Goal: Information Seeking & Learning: Check status

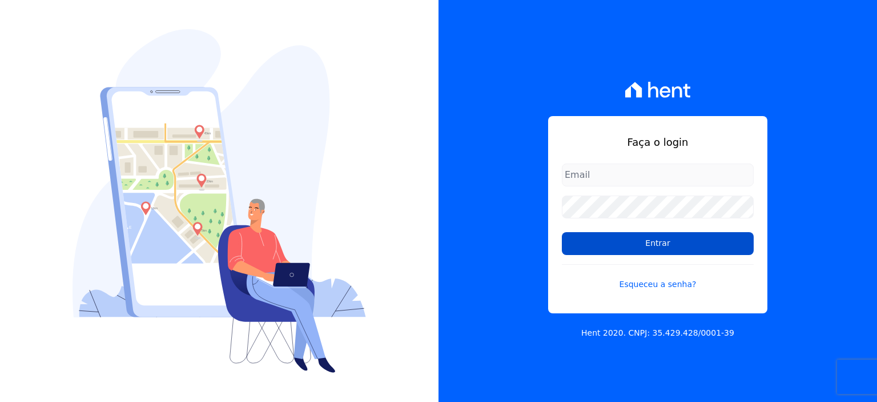
type input "[PERSON_NAME][EMAIL_ADDRESS][PERSON_NAME][DOMAIN_NAME]"
click at [663, 246] on input "Entrar" at bounding box center [658, 243] width 192 height 23
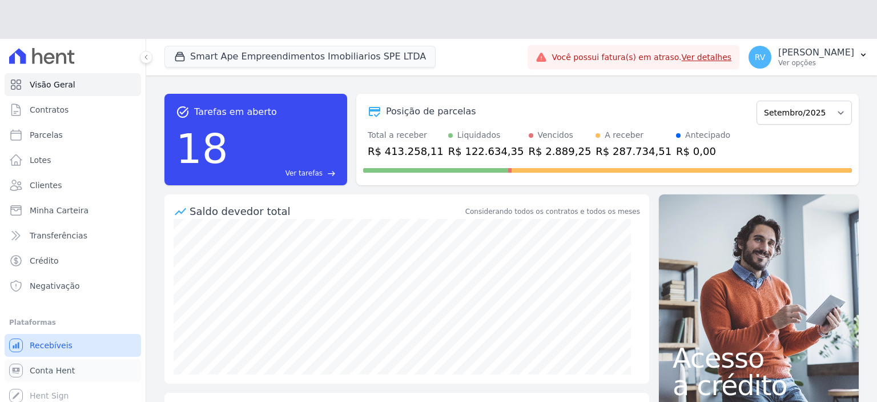
click at [64, 334] on ul "Você não possui Hent Sign ativado. Para saber mais, fale com a equipe Hent. Rec…" at bounding box center [73, 370] width 137 height 73
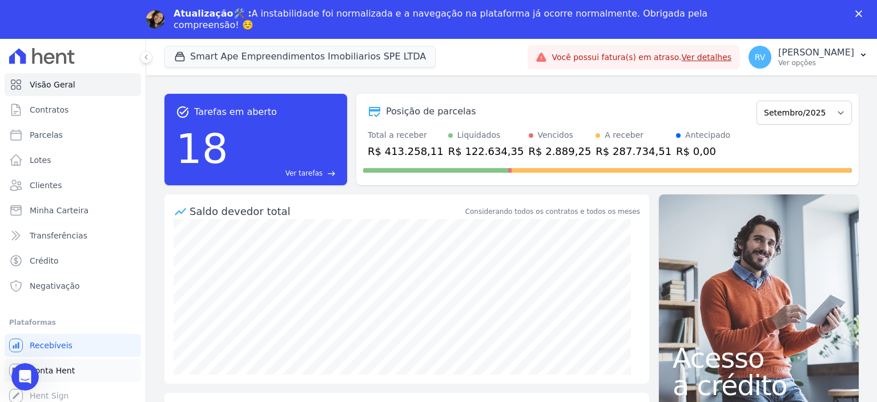
click at [82, 372] on link "Conta Hent" at bounding box center [73, 370] width 137 height 23
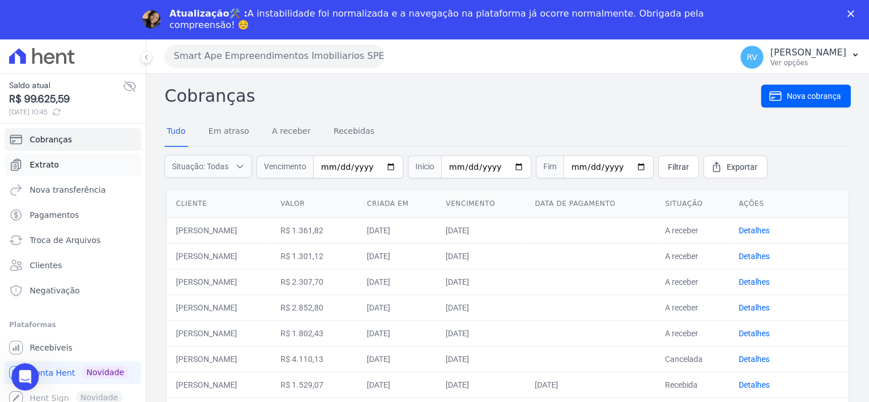
click at [66, 168] on link "Extrato" at bounding box center [73, 164] width 137 height 23
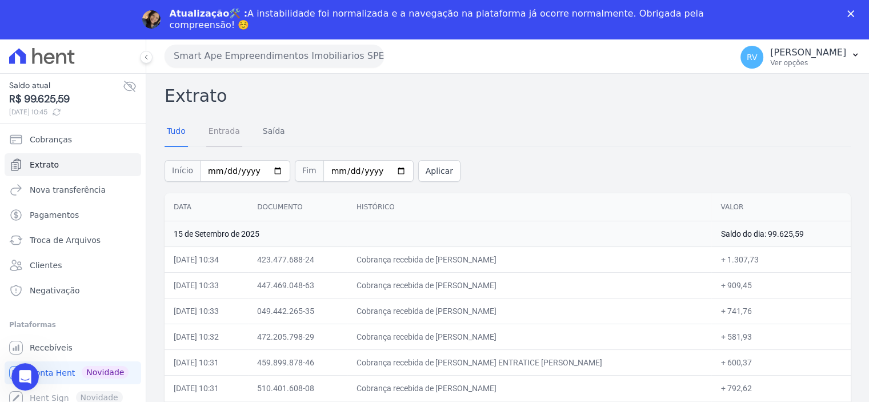
click at [226, 127] on link "Entrada" at bounding box center [224, 132] width 36 height 30
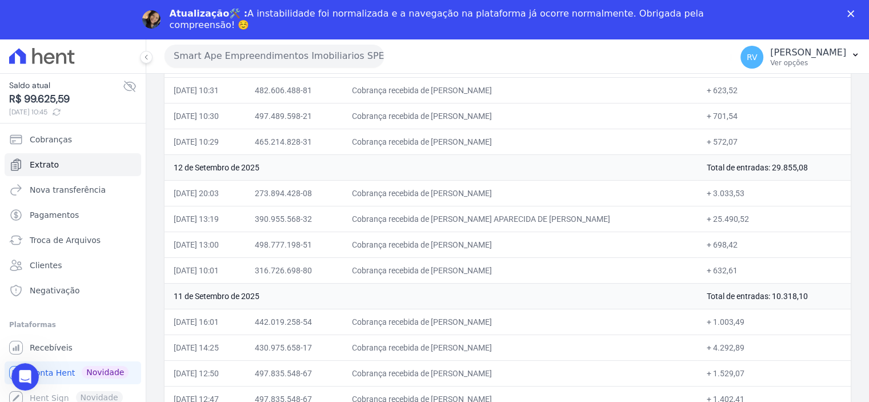
scroll to position [343, 0]
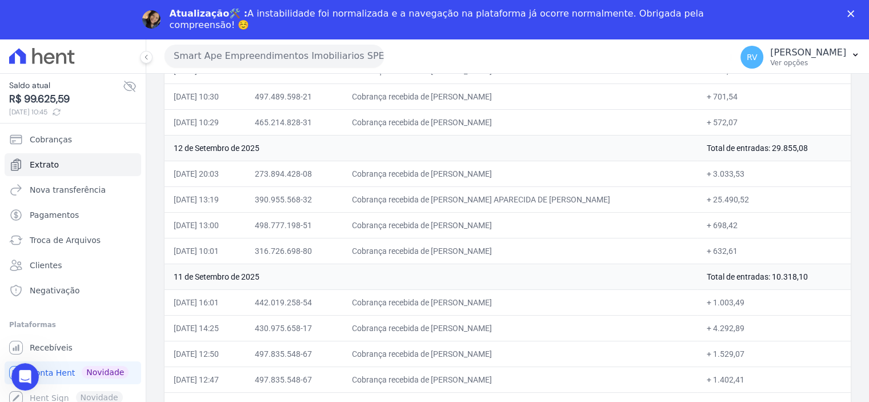
drag, startPoint x: 460, startPoint y: 171, endPoint x: 561, endPoint y: 172, distance: 101.7
click at [561, 172] on td "Cobrança recebida de RICARDO DO NASCIMENTO SANTOS" at bounding box center [520, 174] width 355 height 26
drag, startPoint x: 462, startPoint y: 192, endPoint x: 599, endPoint y: 195, distance: 137.1
click at [561, 192] on td "Cobrança recebida de KARINA APARECIDA DE ARAUJO GON" at bounding box center [520, 199] width 355 height 26
copy td "KARINA APARECIDA DE ARA"
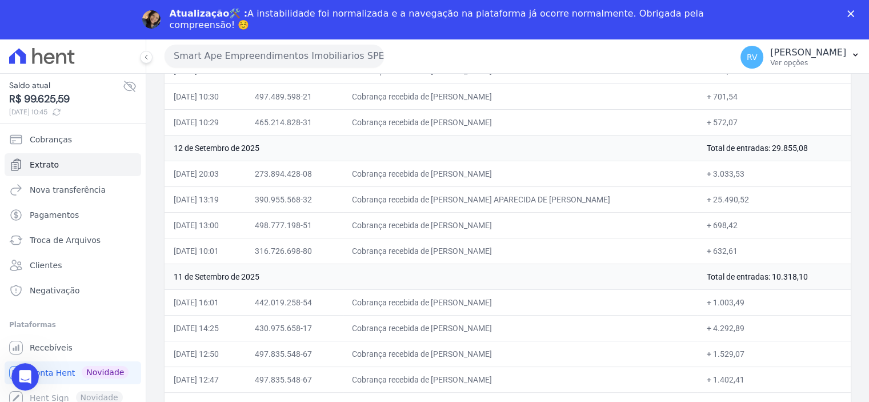
drag, startPoint x: 463, startPoint y: 222, endPoint x: 532, endPoint y: 222, distance: 69.1
click at [532, 222] on td "Cobrança recebida de Guilherme Souza Santos" at bounding box center [520, 225] width 355 height 26
copy td "Guilherme Souza Sa"
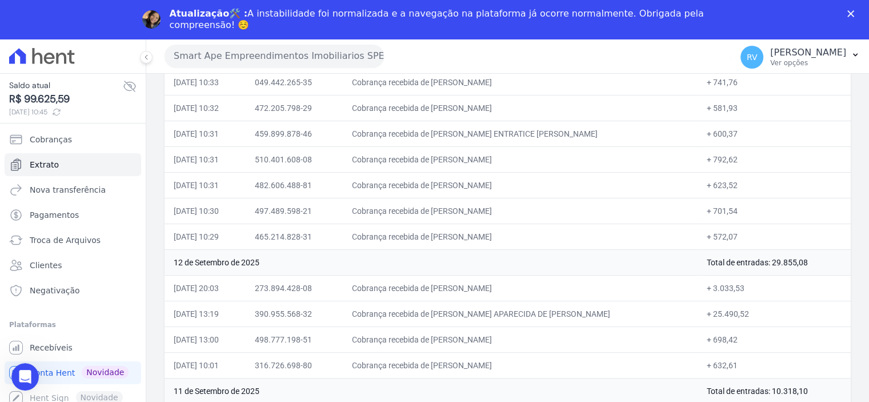
scroll to position [286, 0]
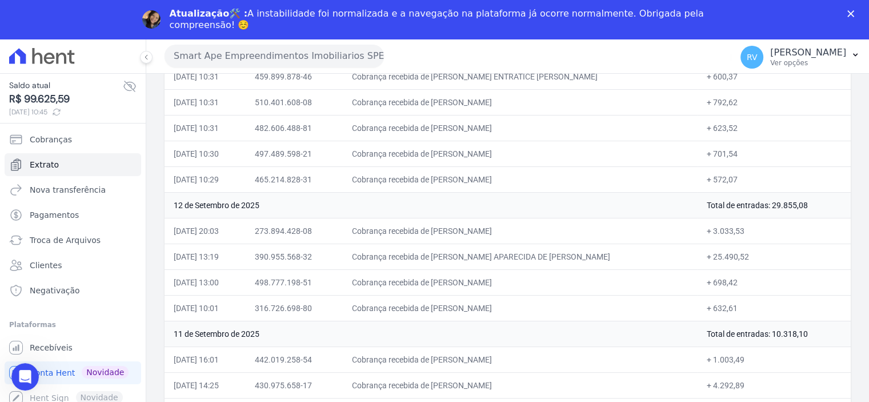
drag, startPoint x: 703, startPoint y: 279, endPoint x: 726, endPoint y: 279, distance: 22.8
click at [726, 279] on td "+ 698,42" at bounding box center [773, 282] width 153 height 26
copy td "698,42"
drag, startPoint x: 462, startPoint y: 306, endPoint x: 559, endPoint y: 303, distance: 97.7
click at [559, 303] on td "Cobrança recebida de JOAQUIM MENDES DE OLIVEIRA" at bounding box center [520, 308] width 355 height 26
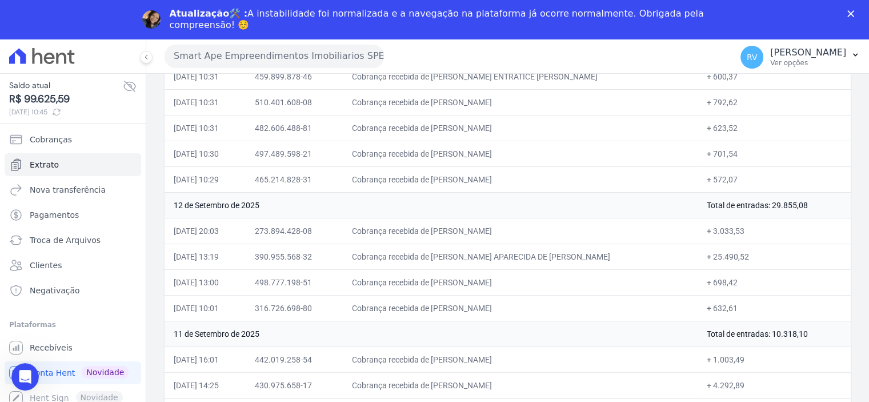
copy td "JOAQUIM MENDES DE OLIV"
drag, startPoint x: 703, startPoint y: 305, endPoint x: 726, endPoint y: 305, distance: 23.4
click at [726, 305] on td "+ 632,61" at bounding box center [773, 308] width 153 height 26
copy td "632,61"
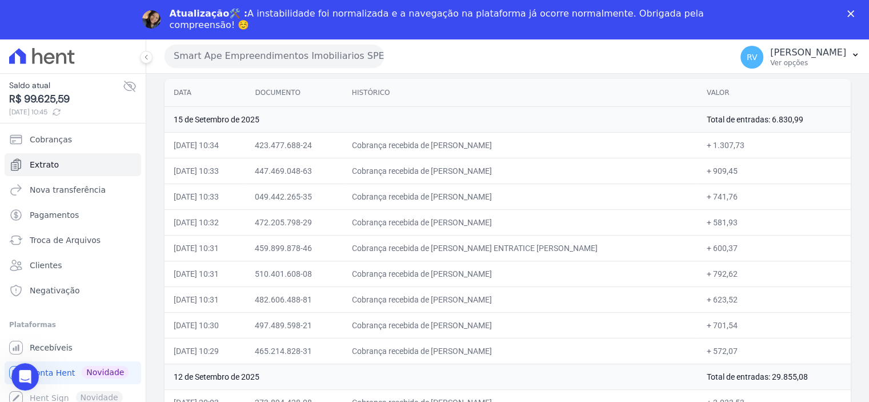
scroll to position [171, 0]
